Goal: Task Accomplishment & Management: Manage account settings

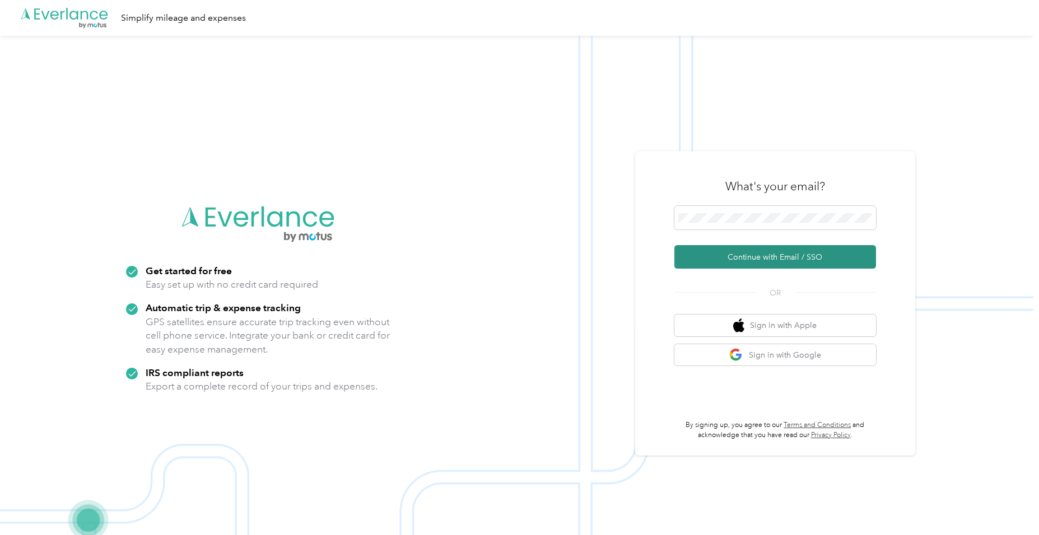
click at [728, 260] on button "Continue with Email / SSO" at bounding box center [775, 257] width 202 height 24
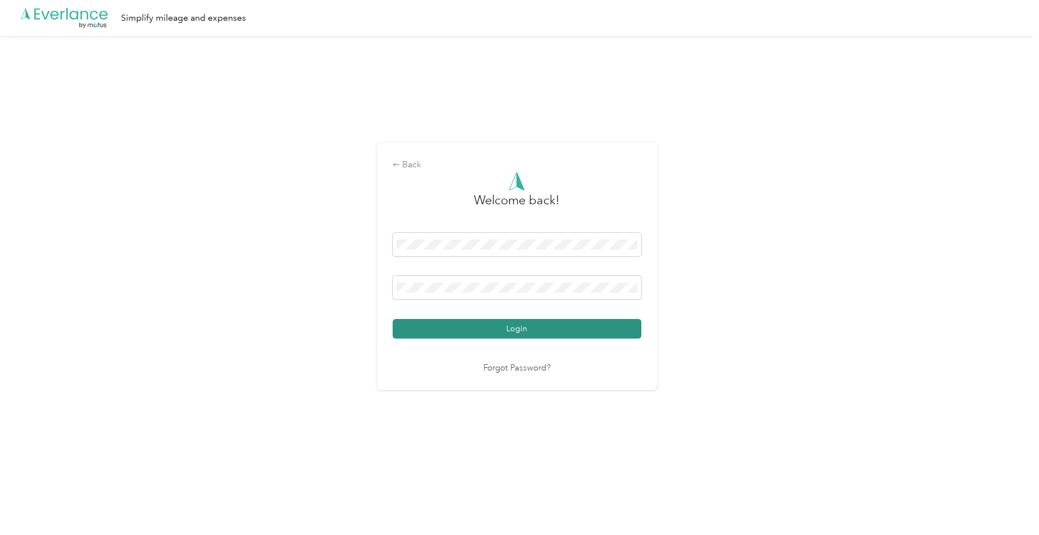
click at [501, 327] on button "Login" at bounding box center [516, 329] width 249 height 20
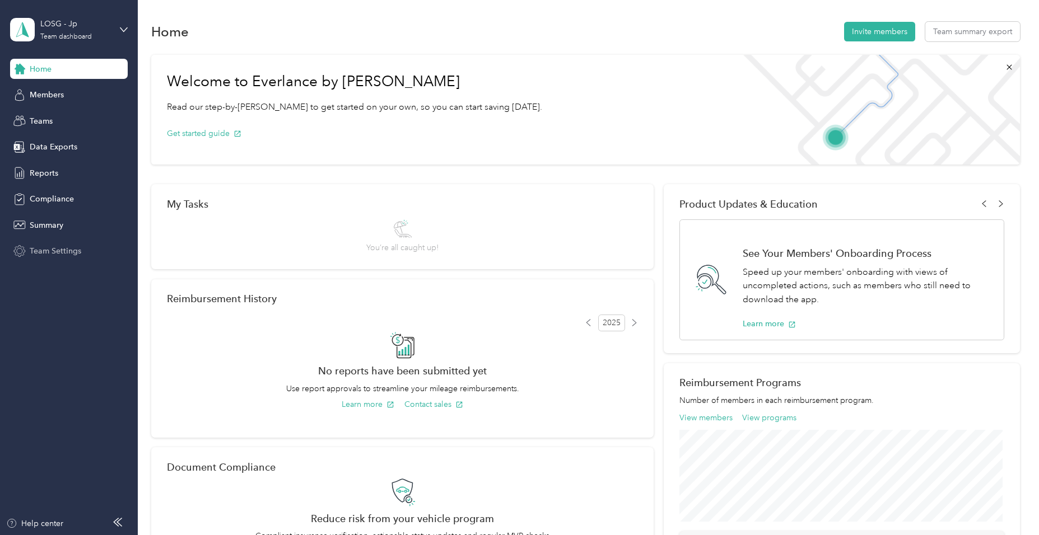
click at [61, 251] on span "Team Settings" at bounding box center [56, 251] width 52 height 12
